Goal: Task Accomplishment & Management: Use online tool/utility

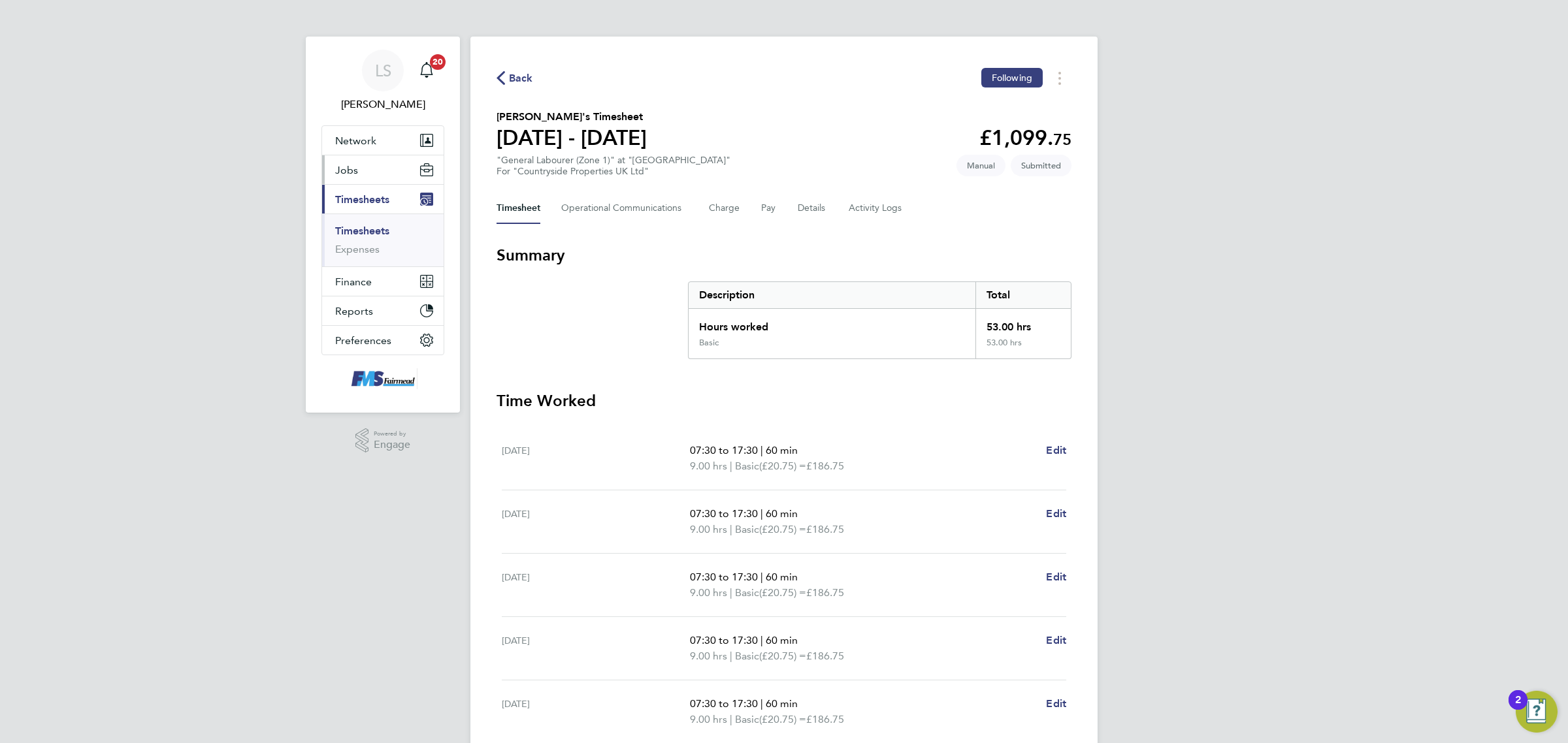
click at [374, 167] on button "Jobs" at bounding box center [383, 170] width 121 height 29
click at [370, 221] on link "Vacancies" at bounding box center [359, 219] width 47 height 12
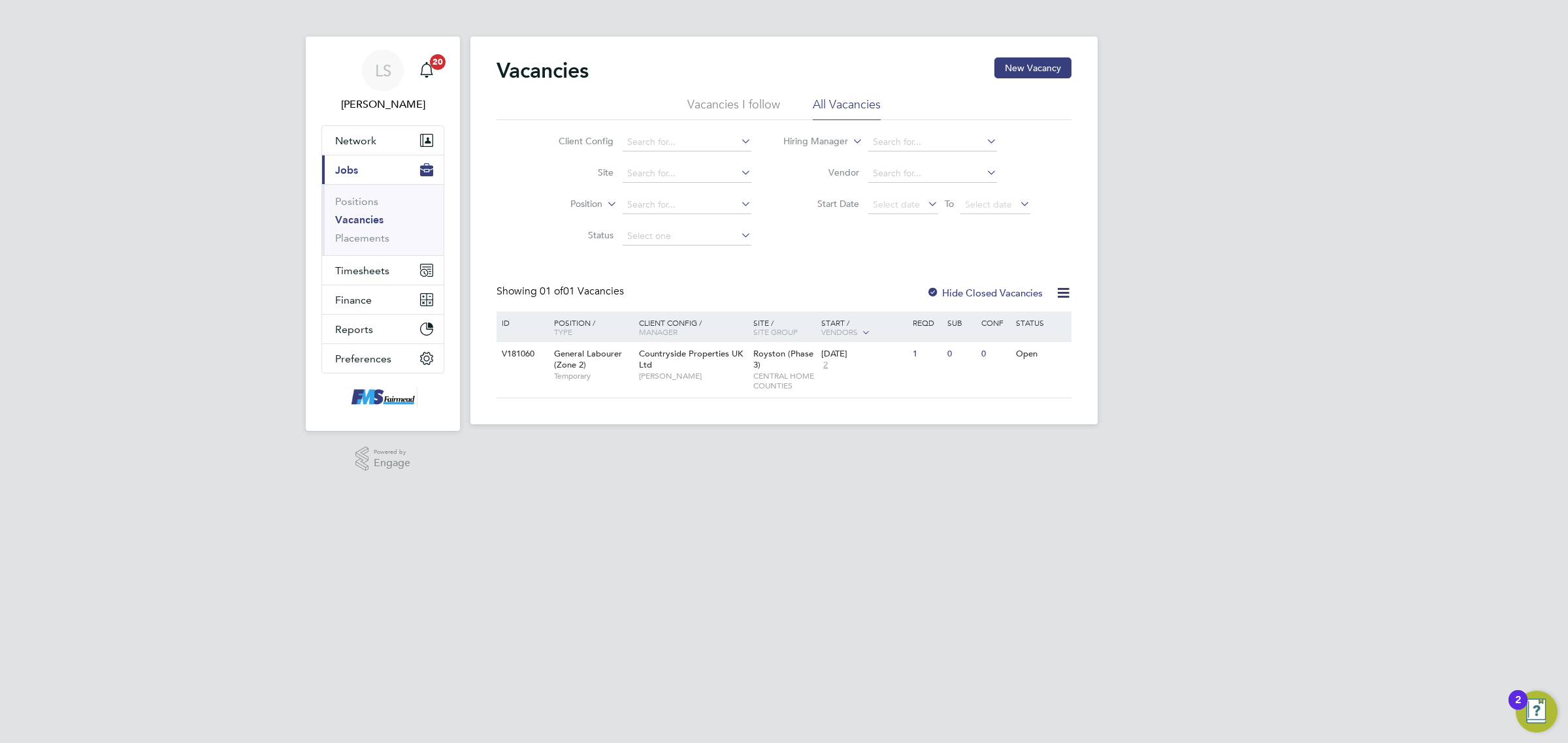
click at [380, 230] on li "Vacancies" at bounding box center [384, 223] width 98 height 19
drag, startPoint x: 380, startPoint y: 234, endPoint x: 423, endPoint y: 227, distance: 43.6
click at [380, 236] on link "Placements" at bounding box center [362, 237] width 54 height 12
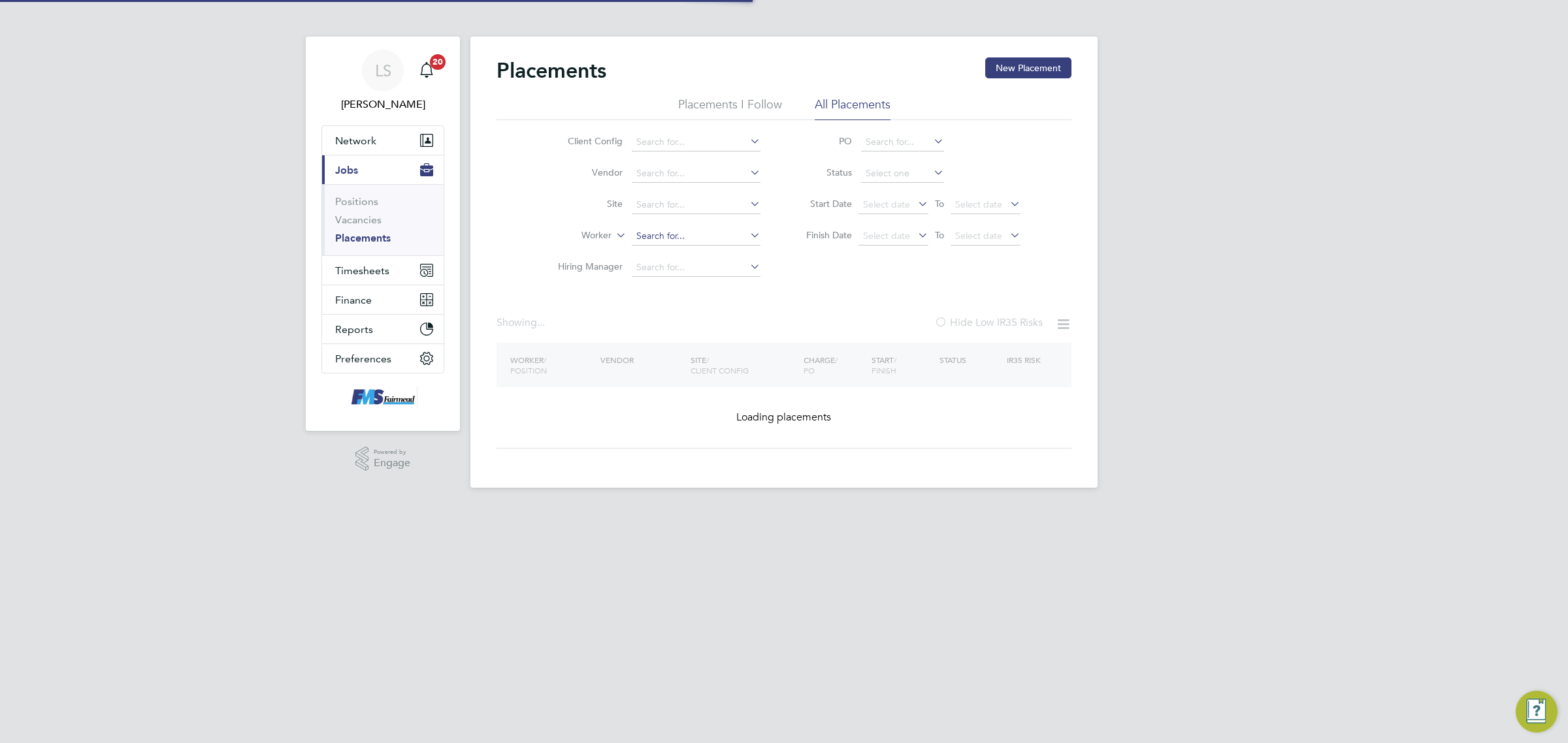
click at [685, 236] on input at bounding box center [697, 237] width 129 height 19
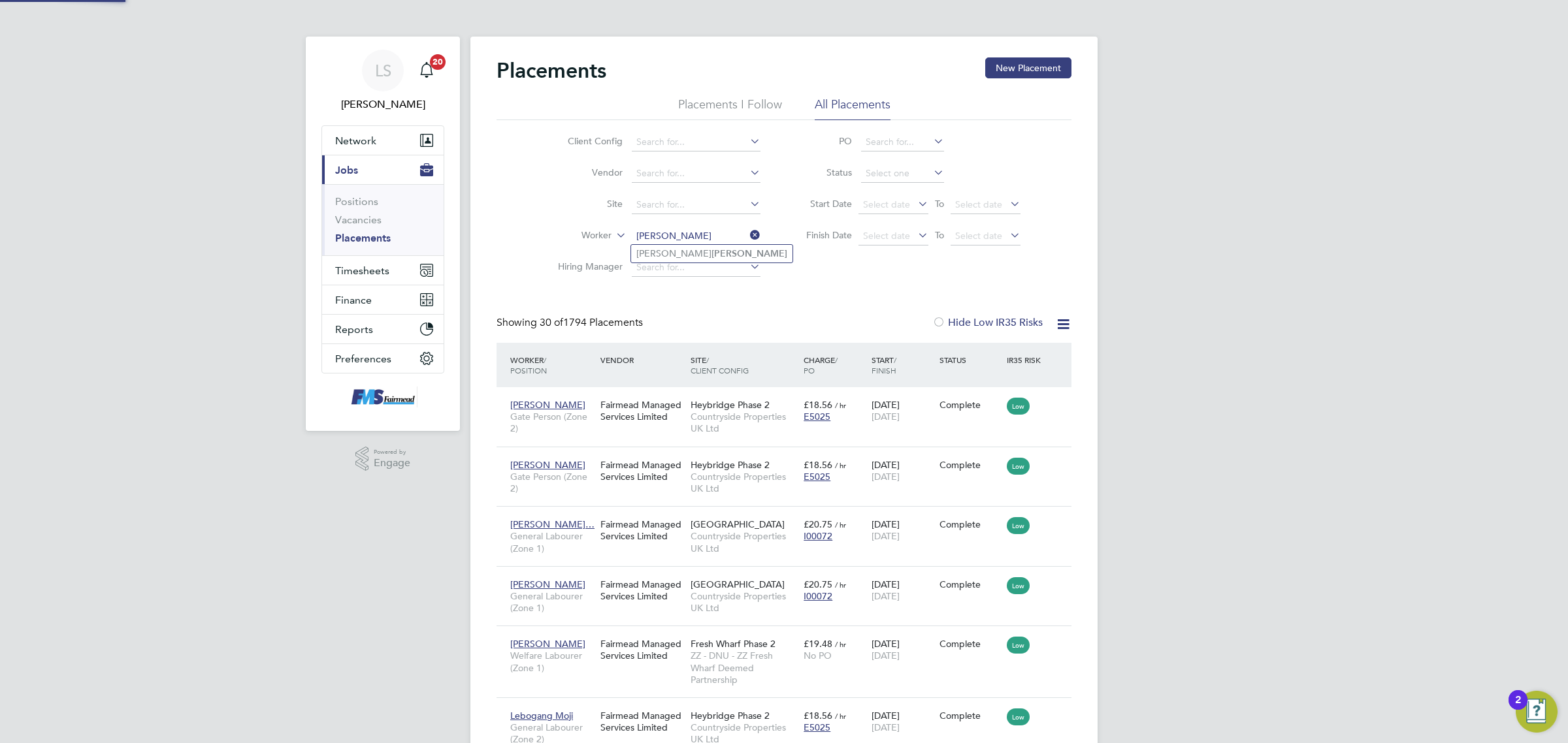
click at [687, 249] on li "[PERSON_NAME]" at bounding box center [712, 253] width 162 height 18
type input "[PERSON_NAME]"
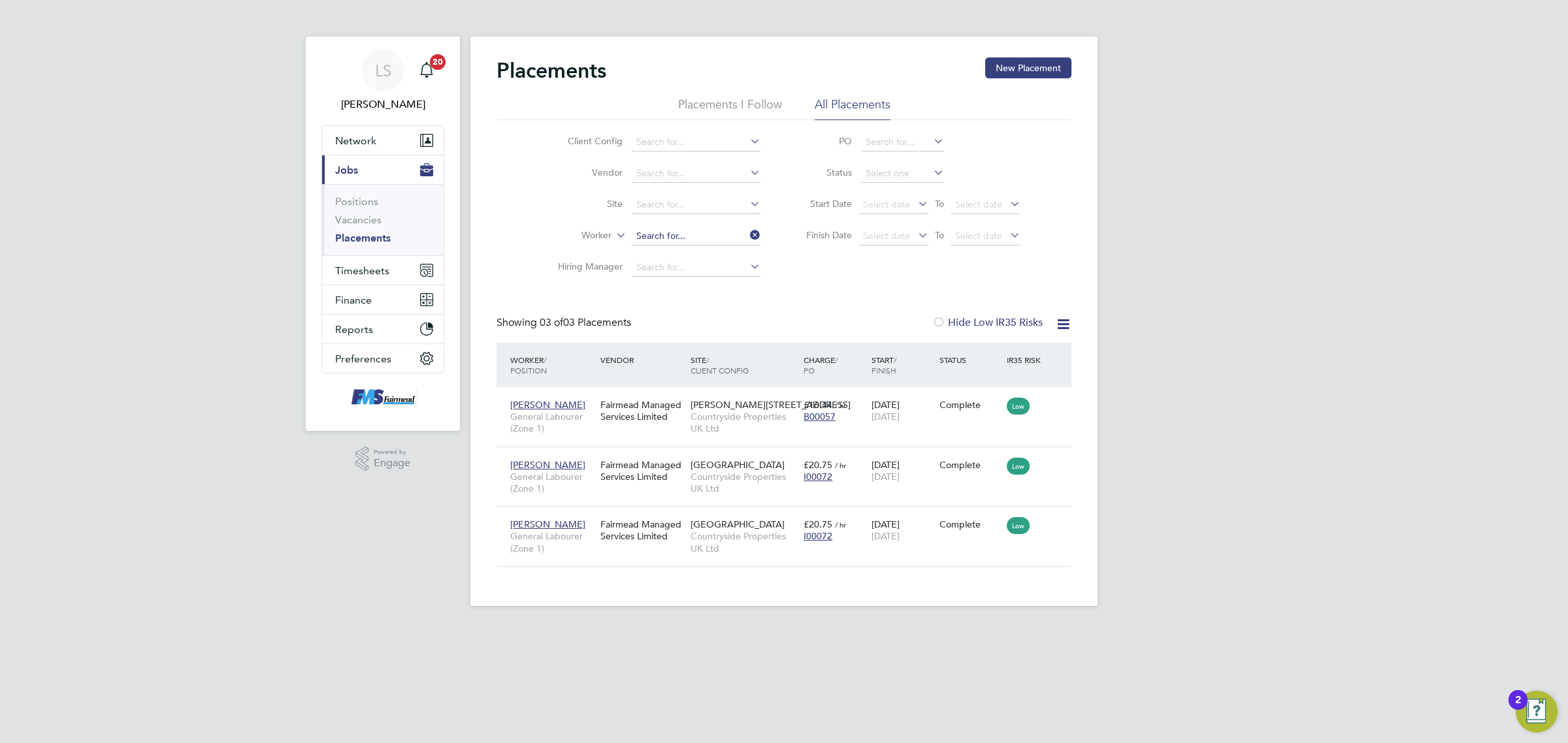
click at [685, 241] on input at bounding box center [697, 237] width 129 height 19
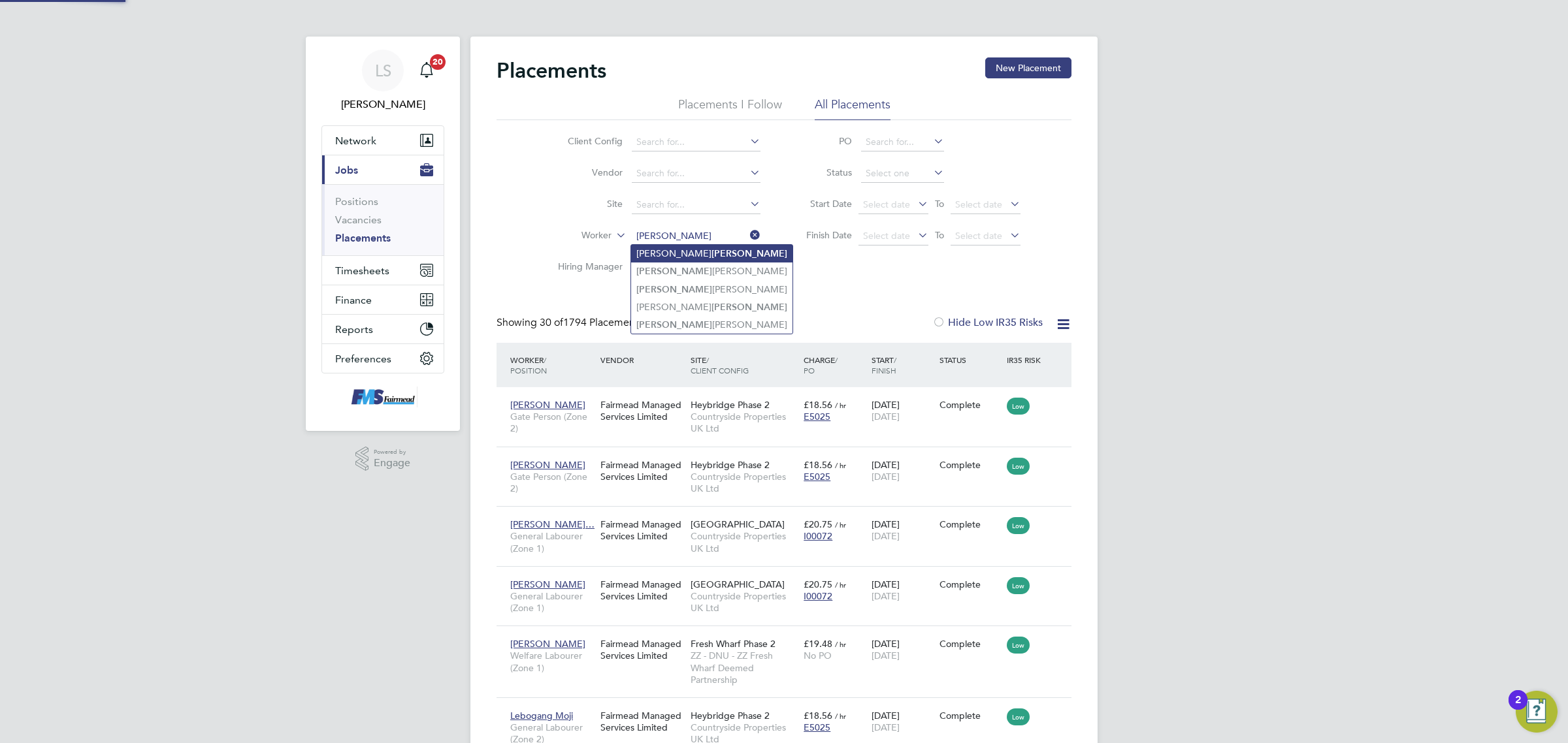
click at [712, 251] on b "[PERSON_NAME]" at bounding box center [749, 254] width 76 height 11
type input "[PERSON_NAME]"
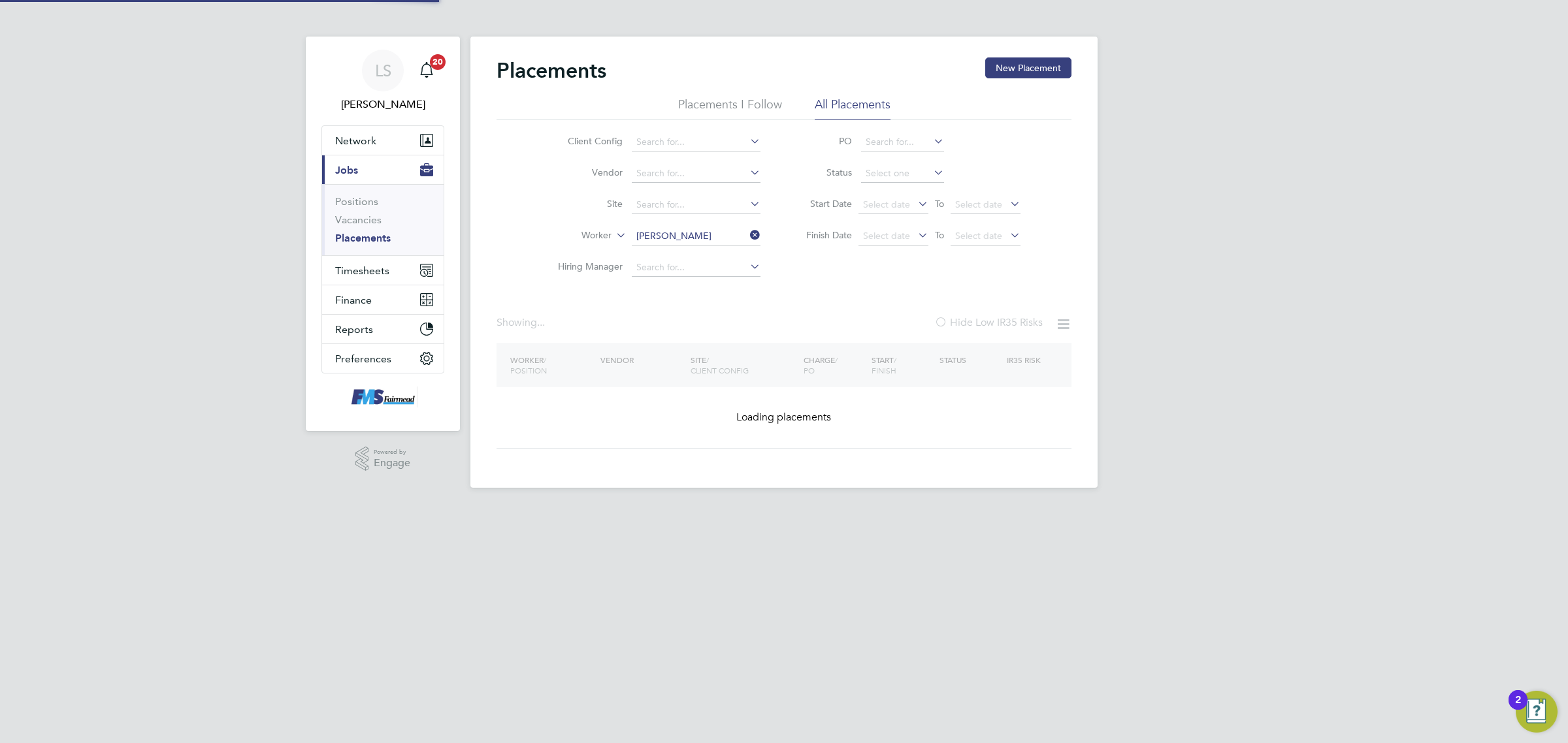
click at [685, 251] on div "Placements New Placement Placements I Follow All Placements Client Config Vendo…" at bounding box center [784, 262] width 628 height 452
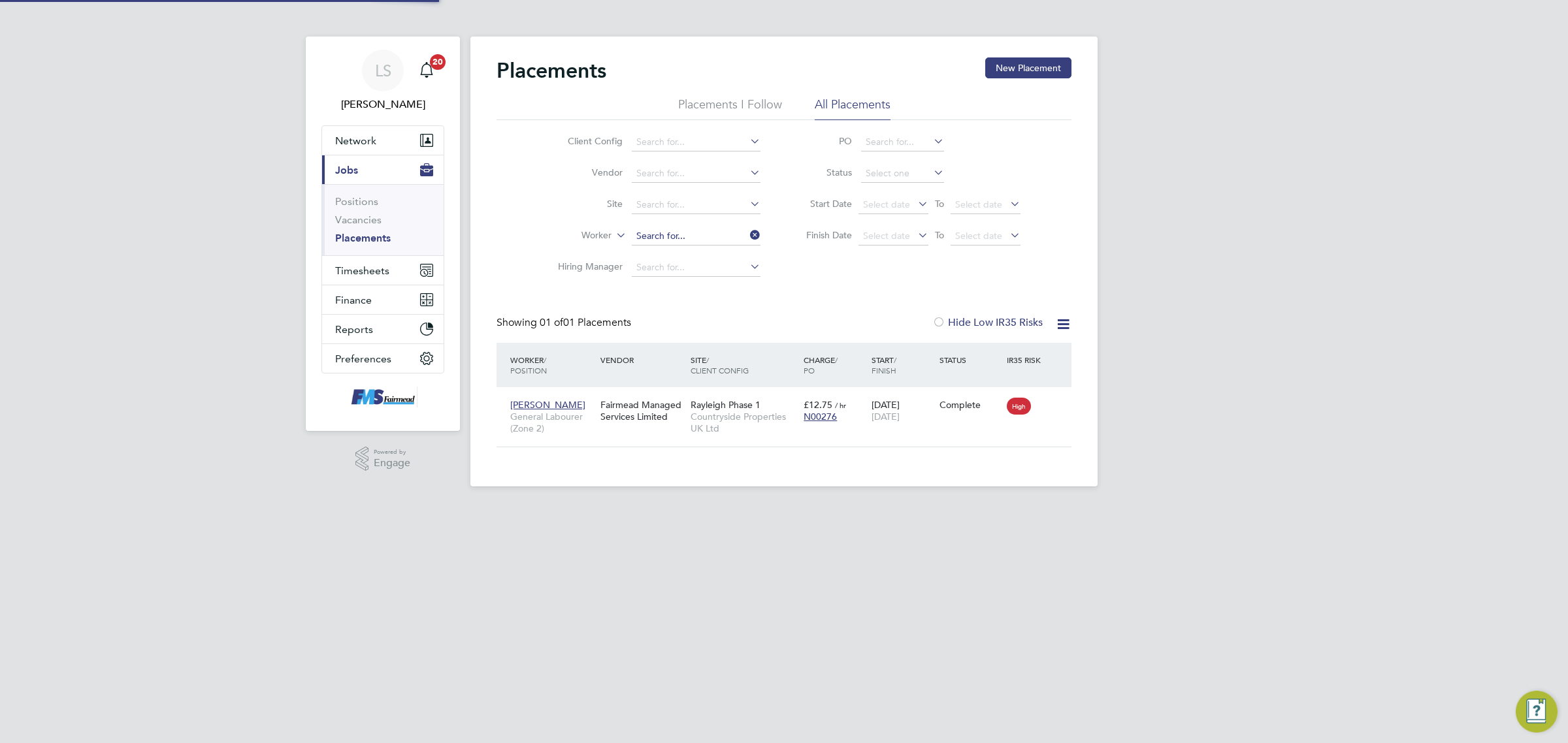
click at [682, 240] on input at bounding box center [697, 237] width 129 height 19
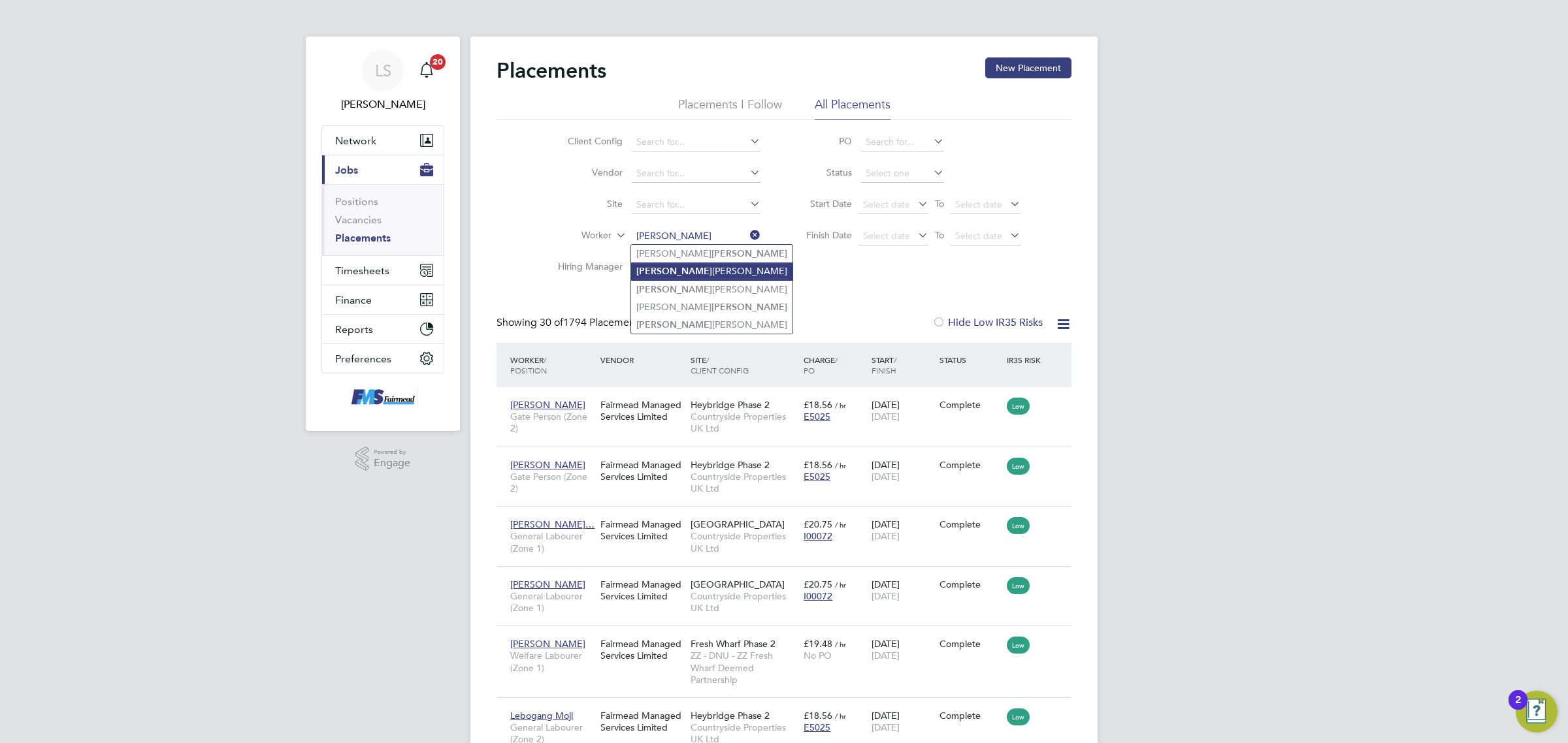
click at [691, 269] on li "[PERSON_NAME]" at bounding box center [712, 271] width 162 height 18
type input "[PERSON_NAME]"
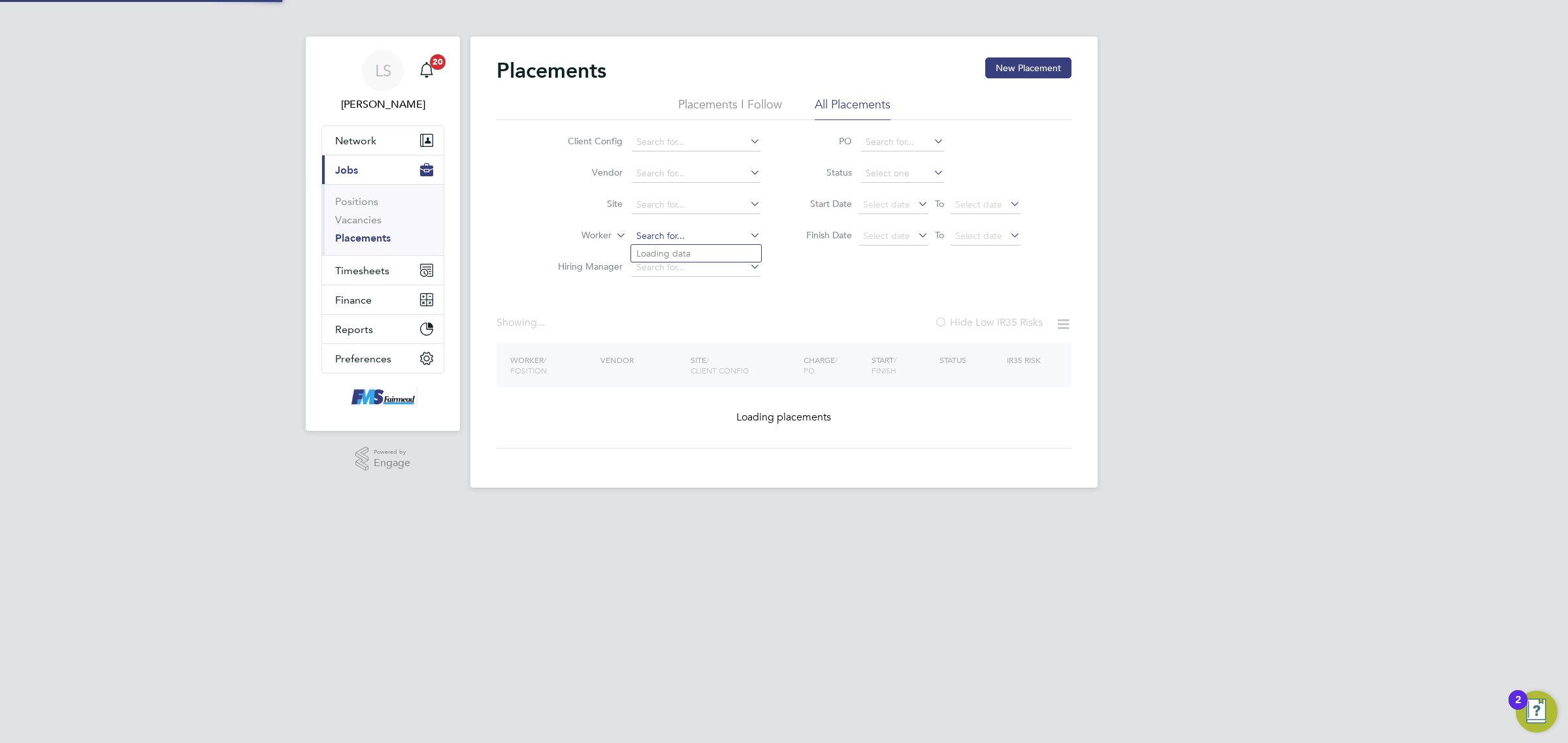
click at [680, 245] on div "Placements New Placement Placements I Follow All Placements Client Config Vendo…" at bounding box center [784, 262] width 628 height 452
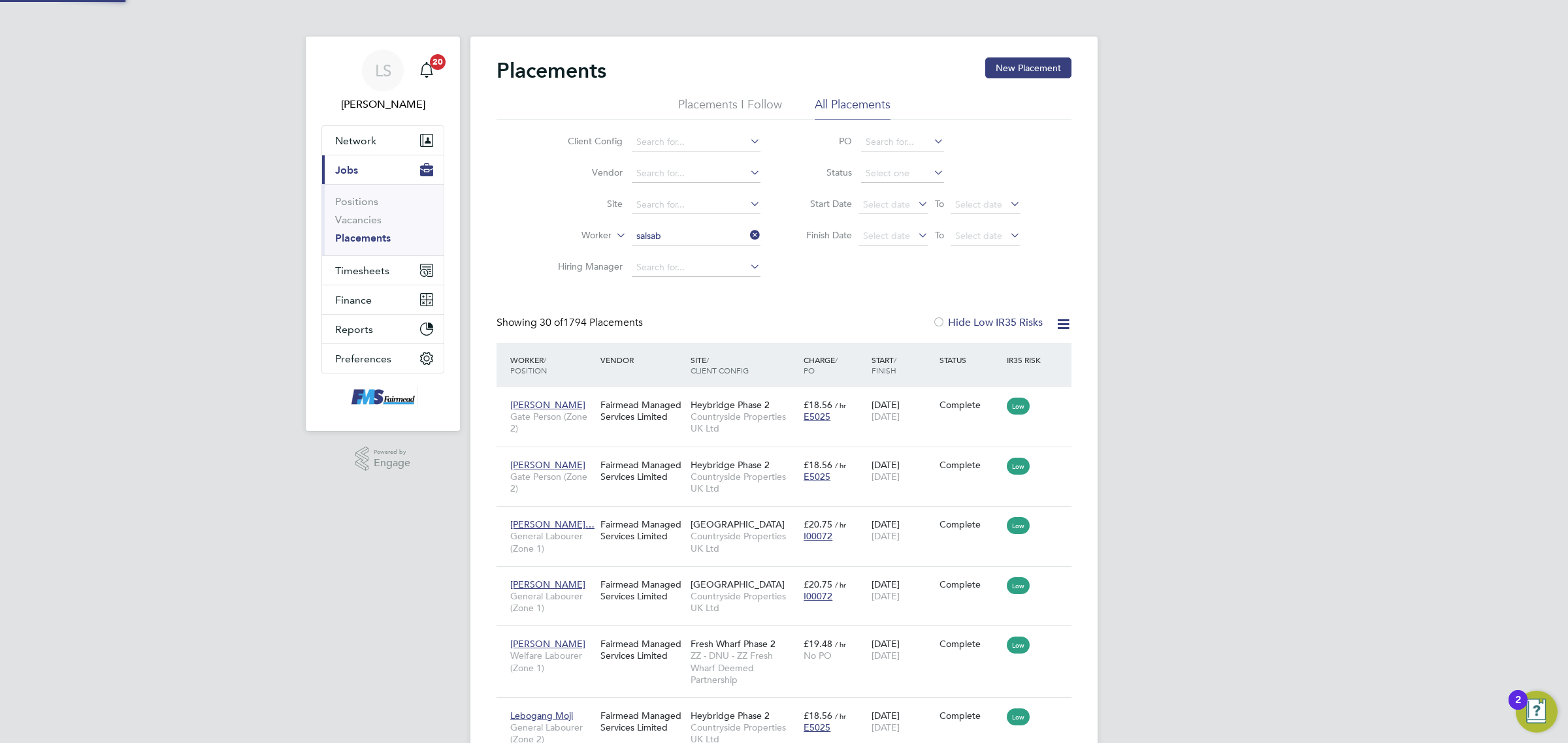
click at [678, 249] on li "Salsab eel Iqbal" at bounding box center [696, 253] width 130 height 18
type input "[PERSON_NAME]"
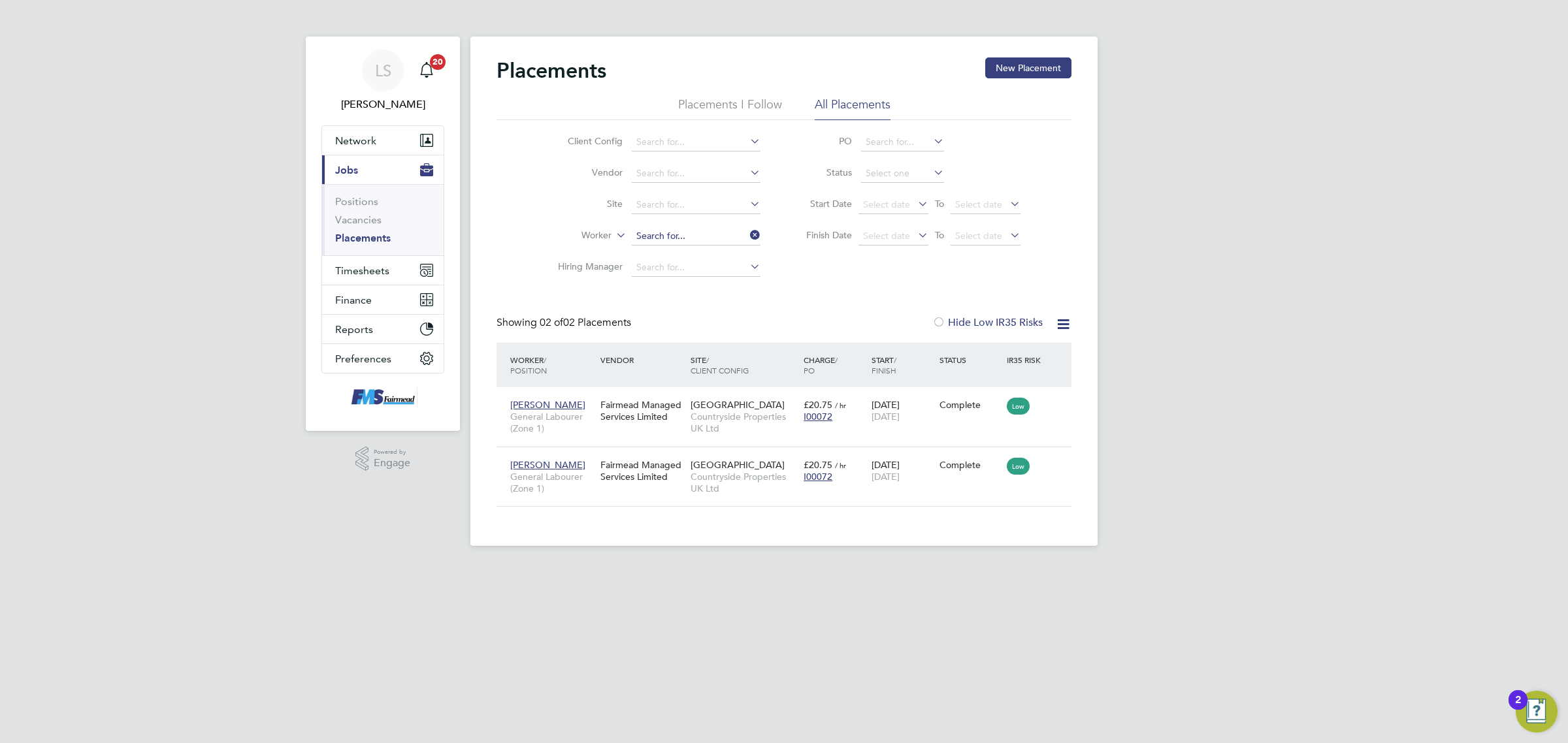
click at [678, 238] on input at bounding box center [697, 237] width 129 height 19
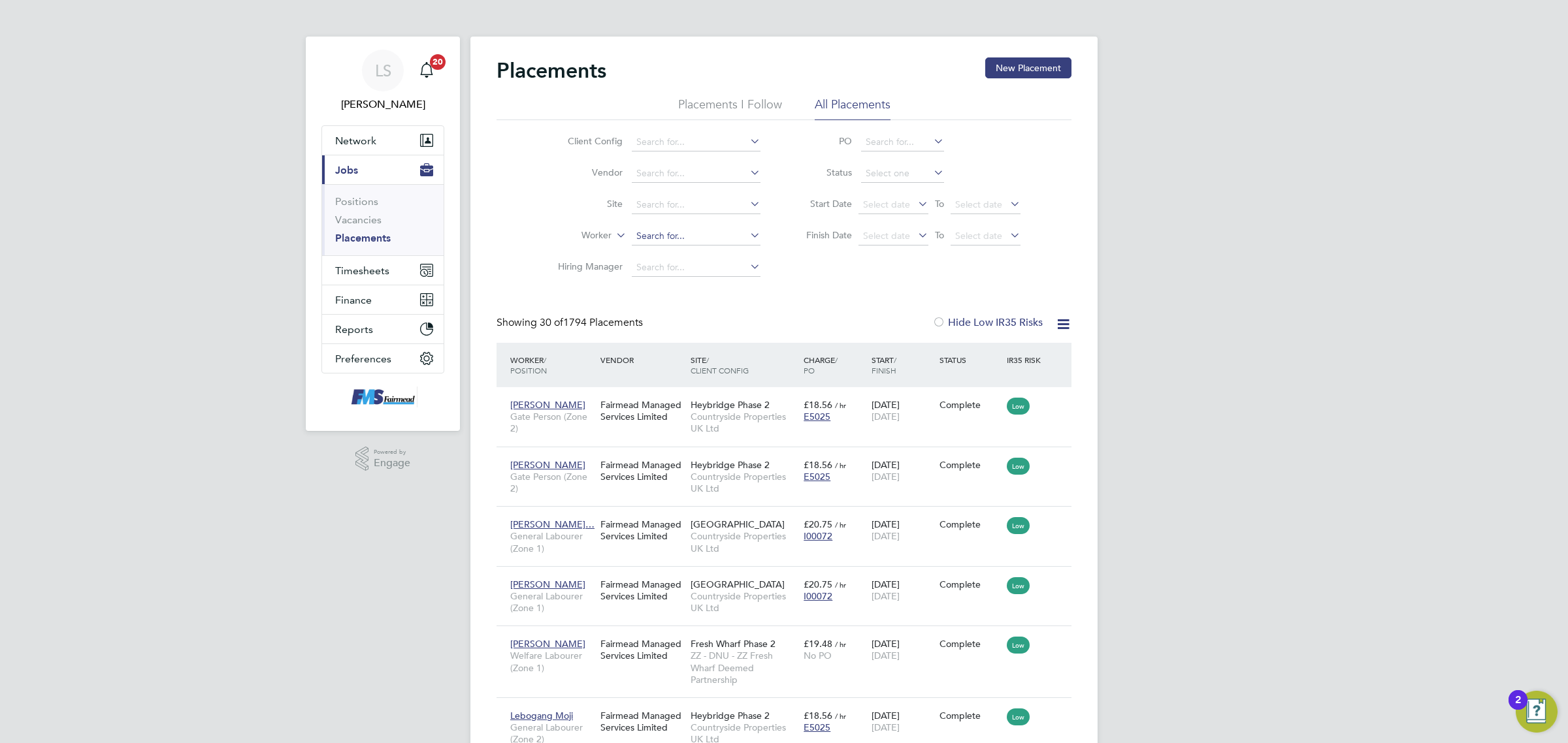
click at [649, 231] on input at bounding box center [697, 237] width 129 height 19
click at [693, 248] on li "[PERSON_NAME]" at bounding box center [712, 253] width 162 height 18
type input "[PERSON_NAME]"
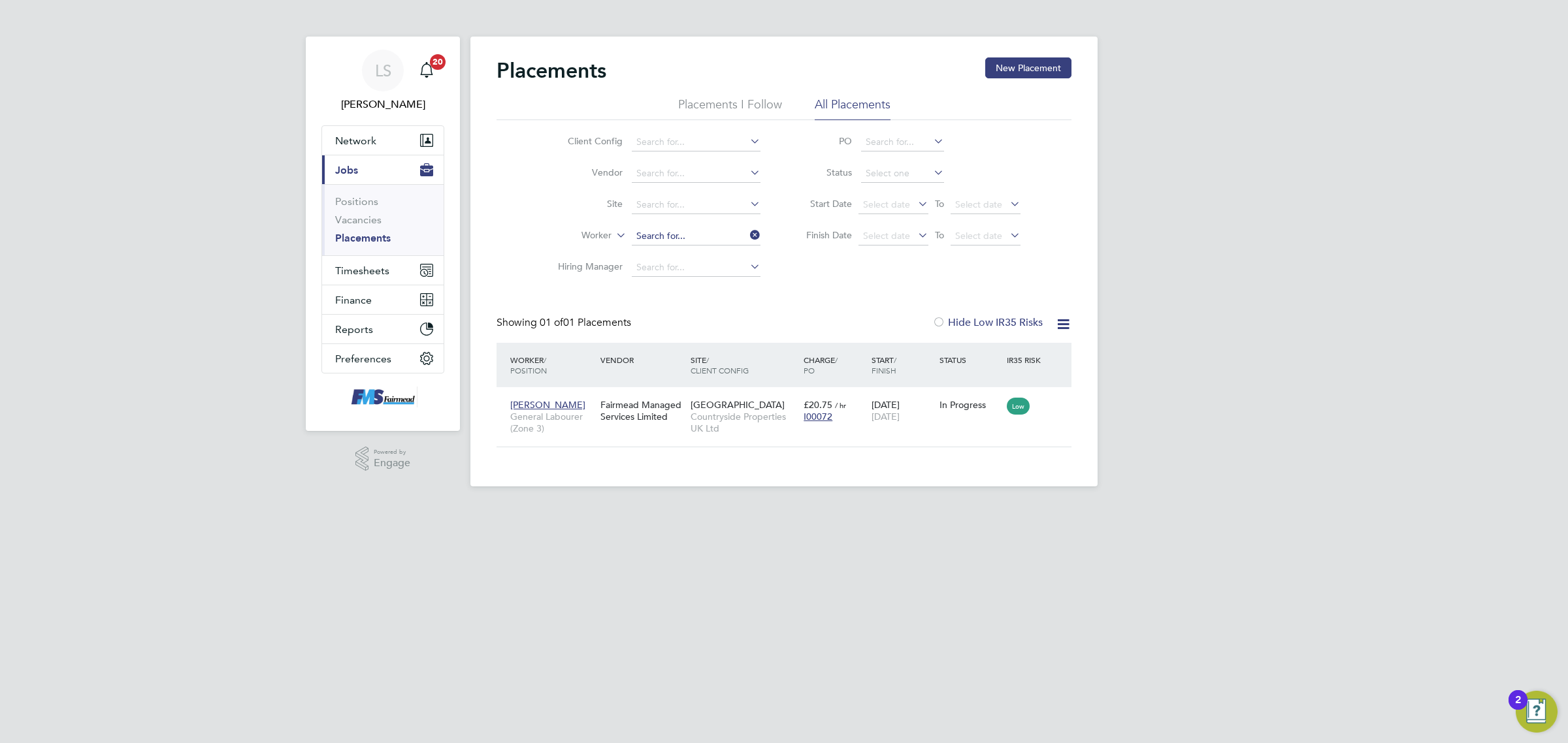
click at [691, 232] on input at bounding box center [697, 237] width 129 height 19
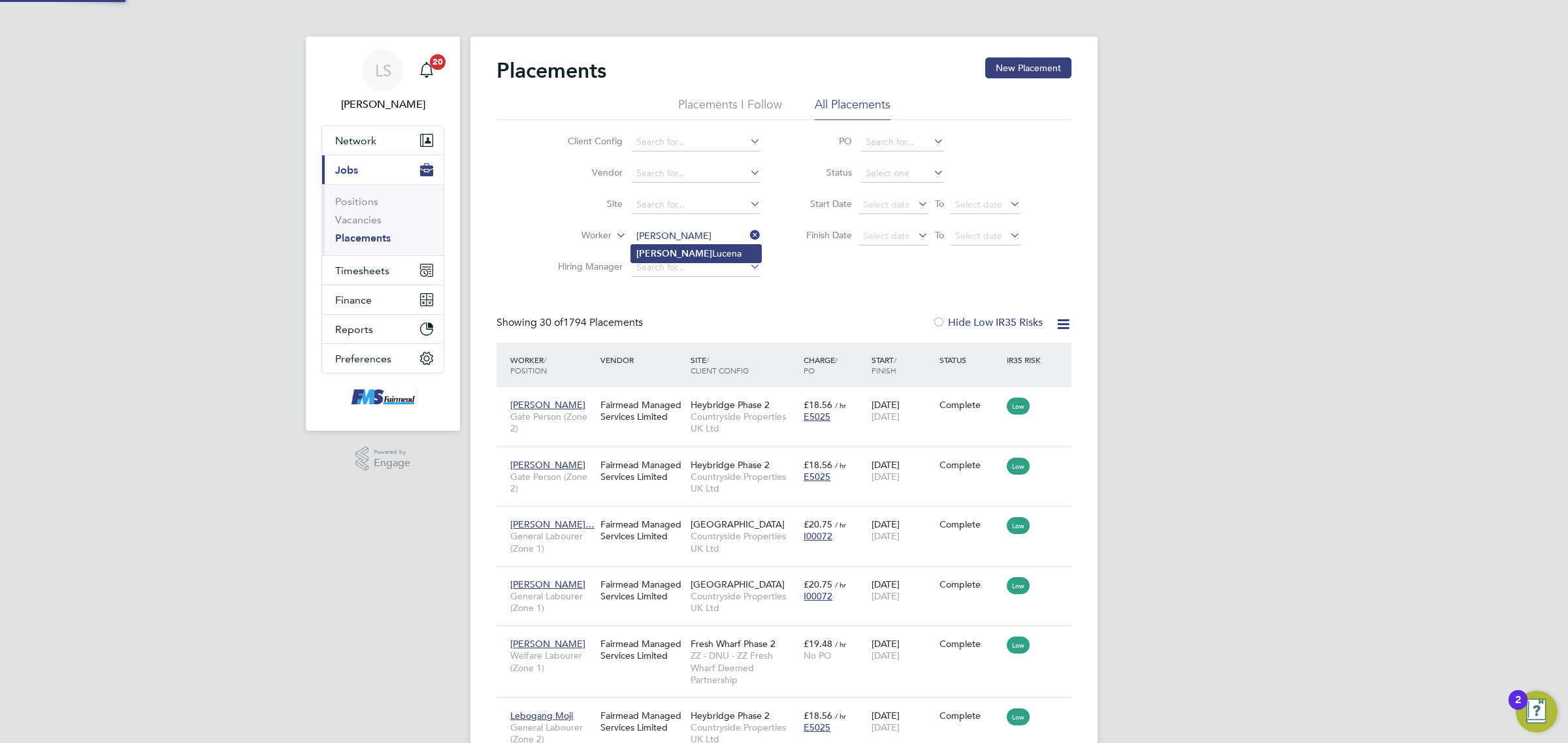
click at [691, 254] on li "[PERSON_NAME]" at bounding box center [696, 253] width 130 height 18
type input "[PERSON_NAME]"
